Goal: Find specific page/section: Find specific page/section

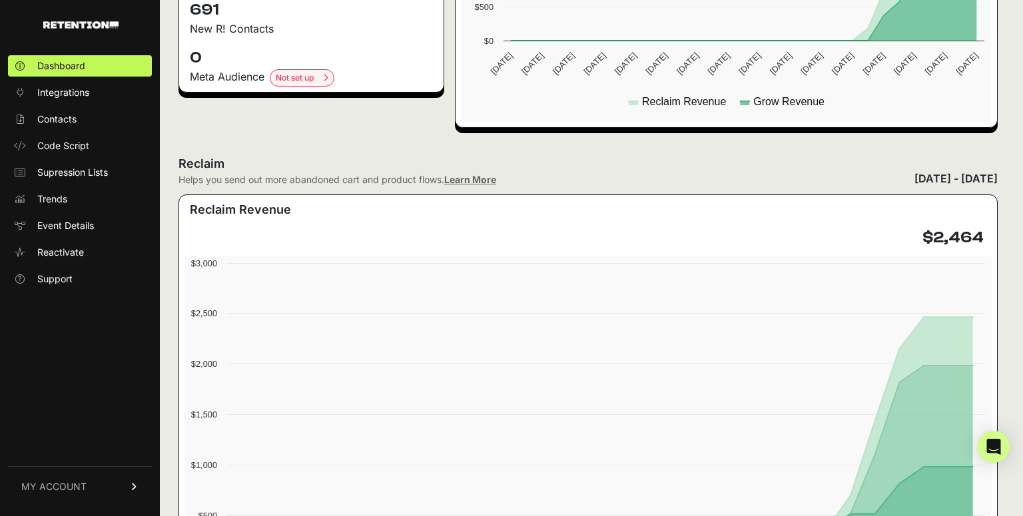
scroll to position [537, 0]
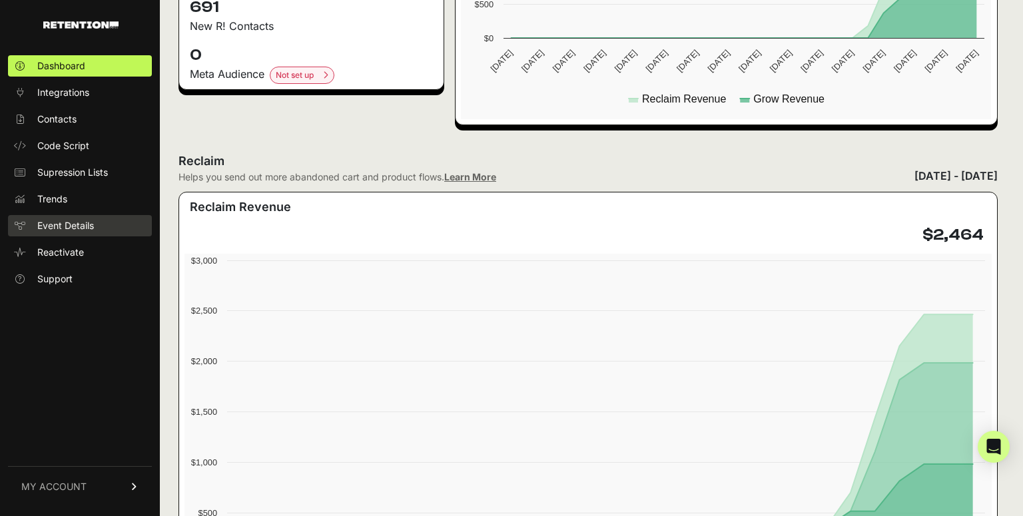
click at [64, 232] on span "Event Details" at bounding box center [65, 225] width 57 height 13
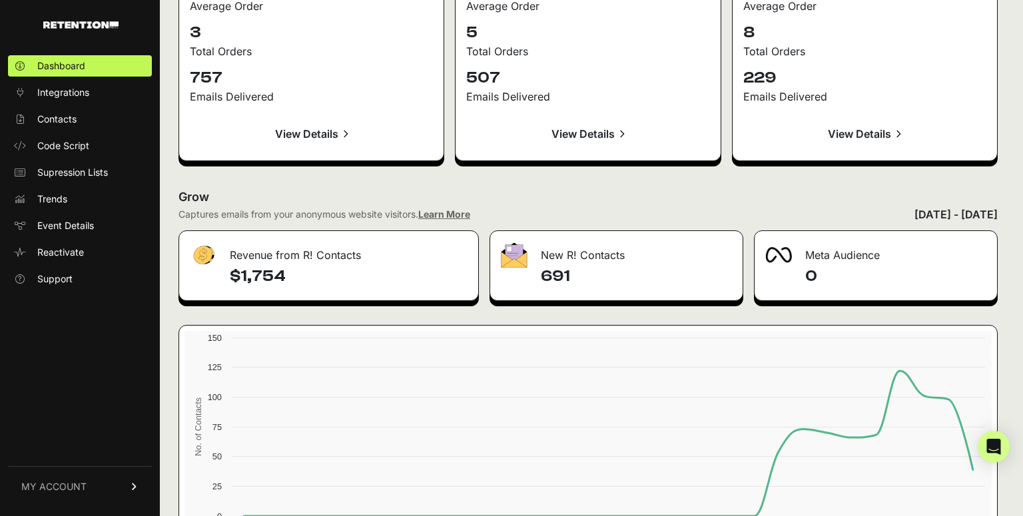
scroll to position [1460, 0]
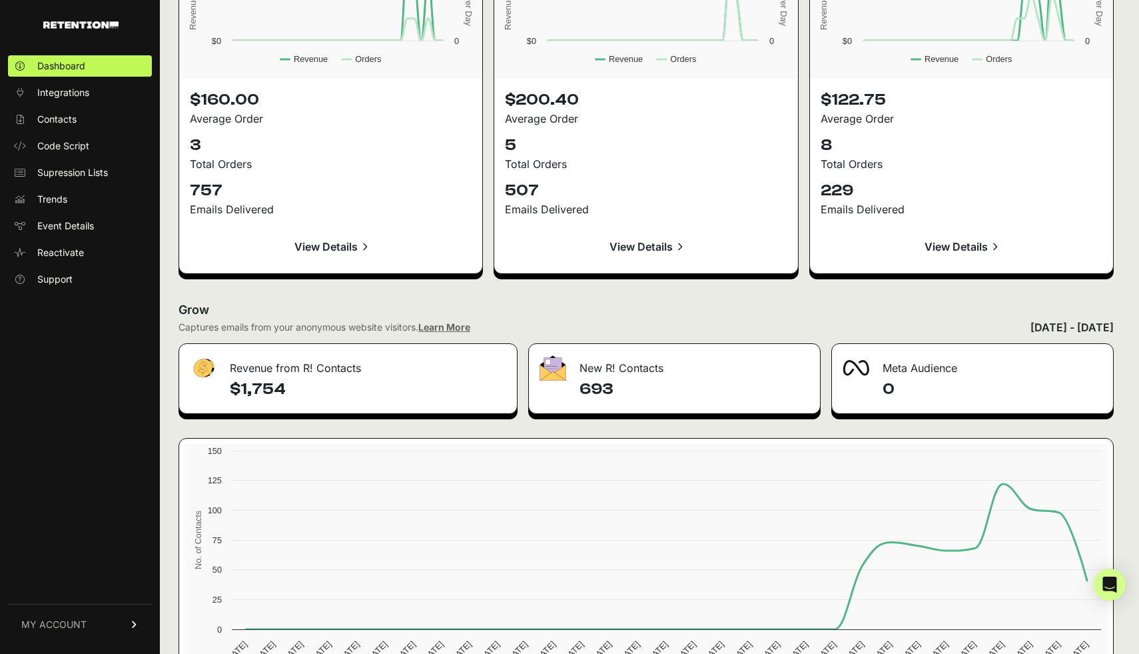
scroll to position [1418, 0]
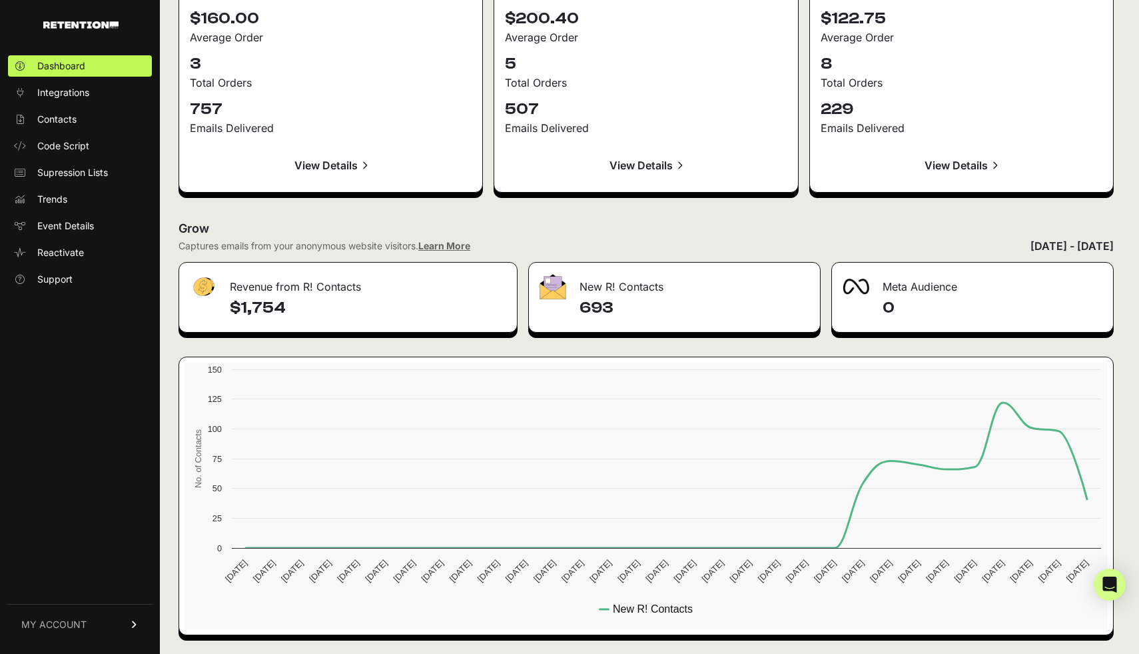
click at [330, 170] on link "View Details" at bounding box center [331, 165] width 282 height 32
